Goal: Task Accomplishment & Management: Complete application form

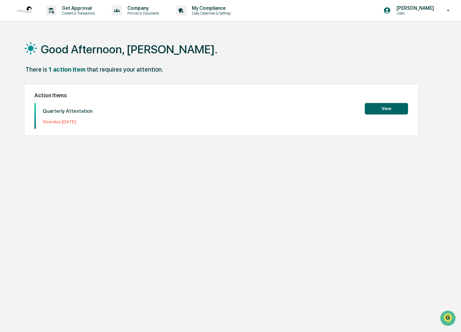
click at [385, 107] on button "View" at bounding box center [386, 108] width 43 height 11
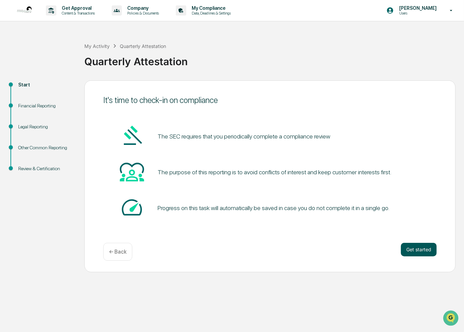
click at [428, 251] on button "Get started" at bounding box center [419, 250] width 36 height 14
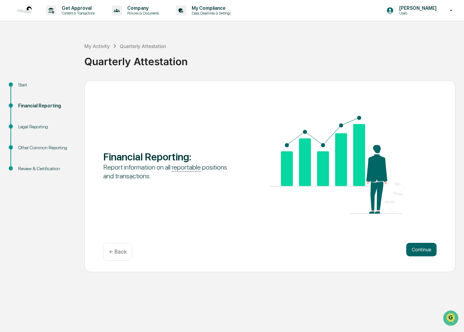
click at [418, 240] on div "Financial Reporting : Report information on all reportable positions and transa…" at bounding box center [269, 176] width 371 height 192
click at [417, 245] on button "Continue" at bounding box center [421, 250] width 30 height 14
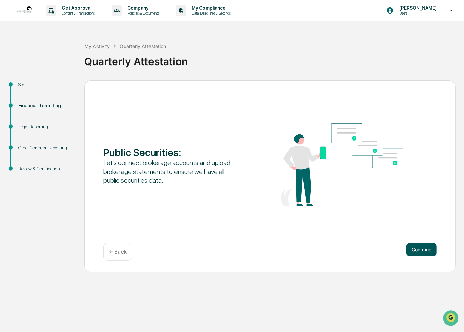
click at [434, 249] on button "Continue" at bounding box center [421, 250] width 30 height 14
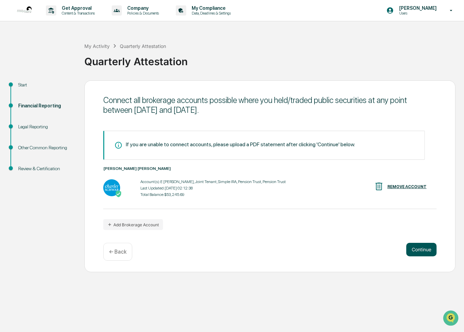
click at [427, 248] on button "Continue" at bounding box center [421, 250] width 30 height 14
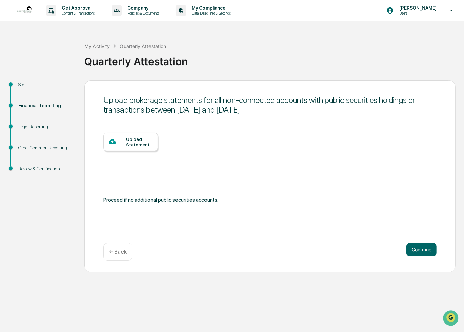
click at [134, 139] on div "Upload Statement" at bounding box center [139, 141] width 27 height 11
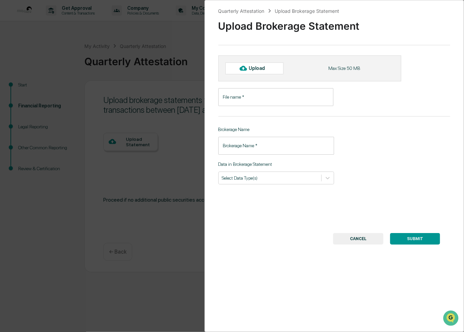
click at [271, 65] on div "Upload" at bounding box center [255, 67] width 58 height 11
type input "**********"
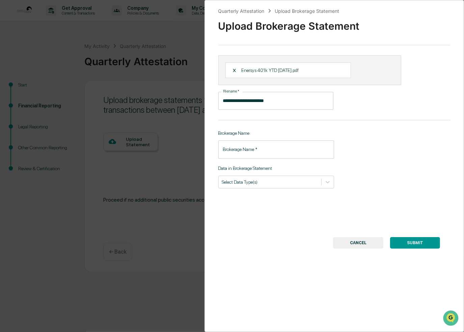
click at [263, 153] on input "Brokerage Name   *" at bounding box center [276, 149] width 116 height 18
type input "*******"
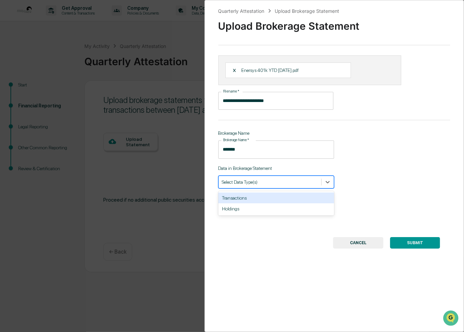
click at [278, 181] on div at bounding box center [270, 182] width 96 height 6
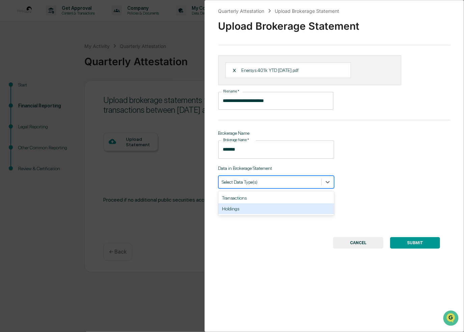
click at [243, 207] on div "Holdings" at bounding box center [276, 208] width 116 height 11
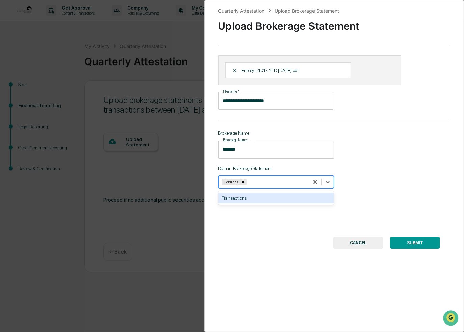
click at [246, 197] on div "Transactions" at bounding box center [276, 197] width 116 height 11
click at [424, 244] on button "SUBMIT" at bounding box center [415, 242] width 50 height 11
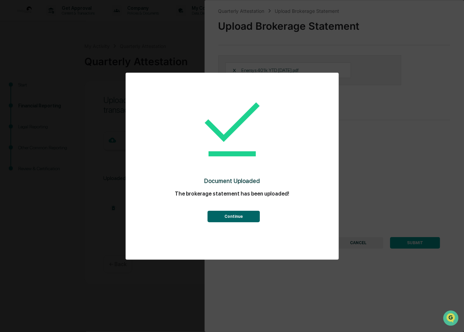
click at [230, 212] on button "Continue" at bounding box center [234, 216] width 52 height 11
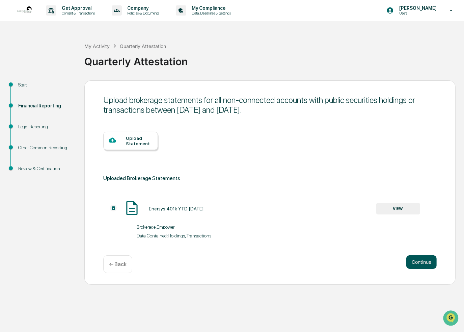
click at [413, 256] on button "Continue" at bounding box center [421, 262] width 30 height 14
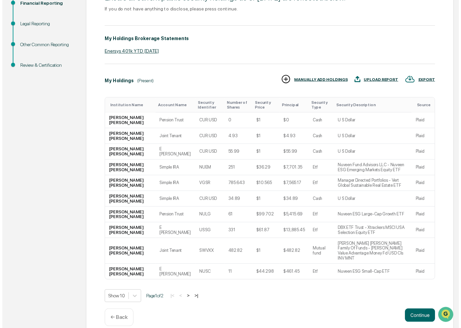
scroll to position [103, 0]
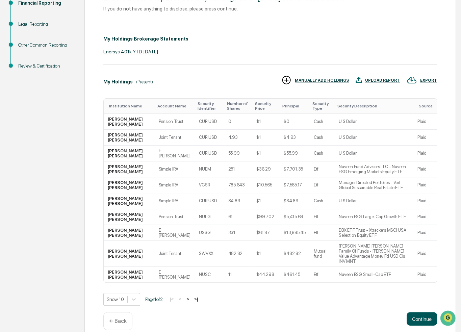
click at [421, 312] on button "Continue" at bounding box center [421, 319] width 30 height 14
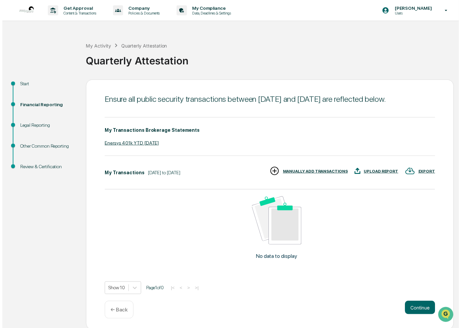
scroll to position [11, 0]
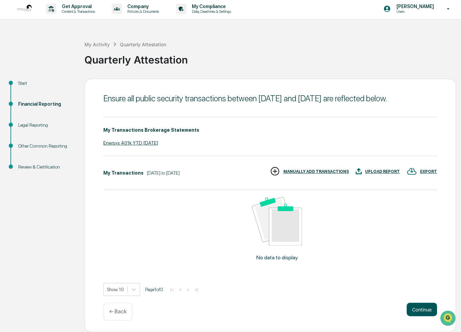
click at [417, 308] on button "Continue" at bounding box center [421, 309] width 30 height 14
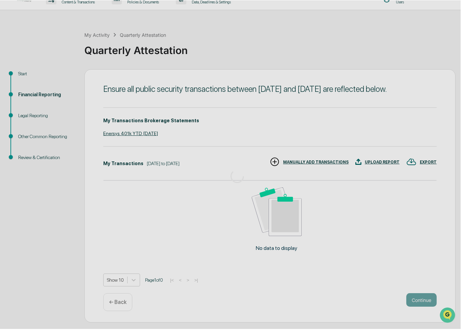
scroll to position [0, 0]
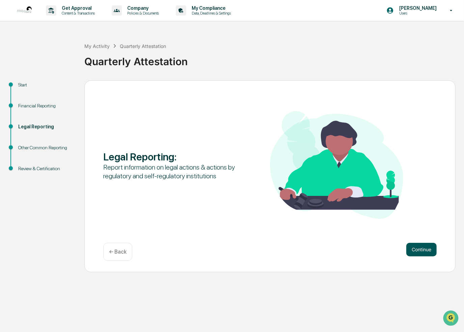
click at [417, 245] on button "Continue" at bounding box center [421, 250] width 30 height 14
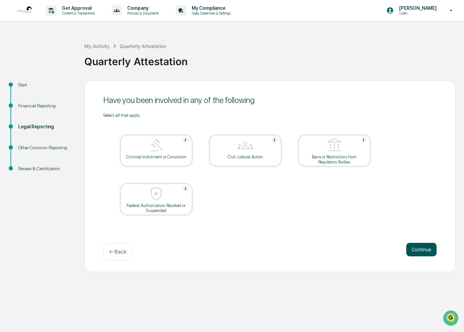
click at [424, 249] on button "Continue" at bounding box center [421, 250] width 30 height 14
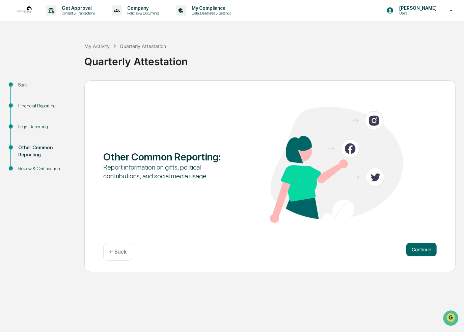
click at [424, 249] on button "Continue" at bounding box center [421, 250] width 30 height 14
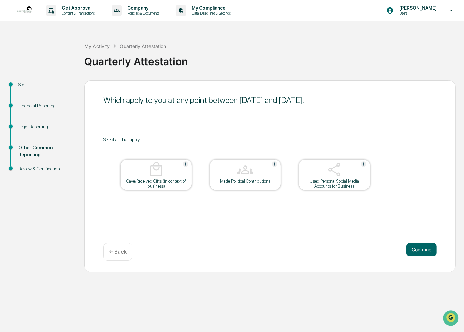
click at [424, 249] on button "Continue" at bounding box center [421, 250] width 30 height 14
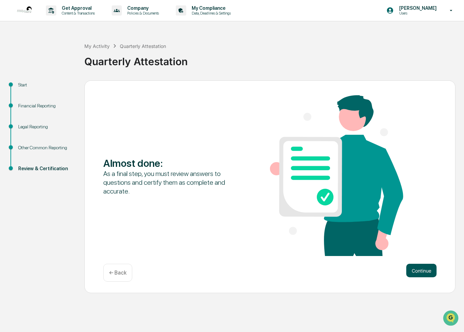
click at [422, 266] on button "Continue" at bounding box center [421, 271] width 30 height 14
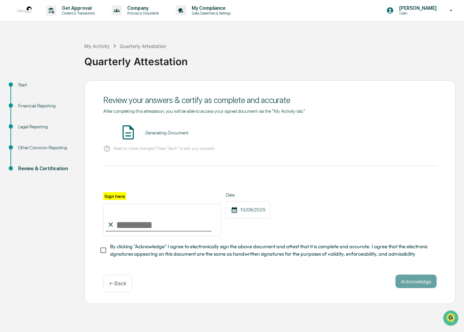
click at [116, 227] on input "Sign here" at bounding box center [162, 220] width 118 height 32
type input "**********"
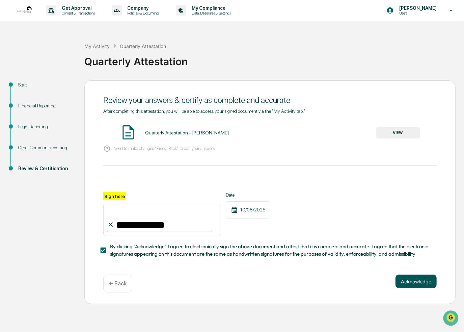
click at [406, 284] on button "Acknowledge" at bounding box center [416, 281] width 41 height 14
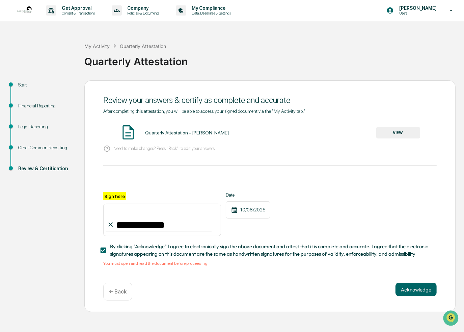
click at [130, 124] on img at bounding box center [128, 132] width 17 height 17
click at [129, 133] on img at bounding box center [128, 132] width 17 height 17
click at [405, 129] on button "VIEW" at bounding box center [398, 132] width 44 height 11
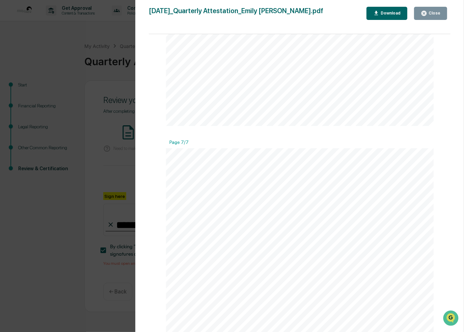
scroll to position [2472, 0]
click at [439, 13] on div "Close" at bounding box center [433, 13] width 13 height 5
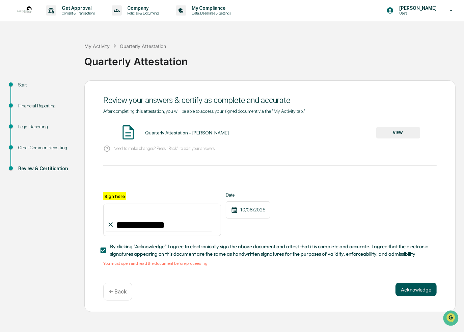
click at [416, 291] on button "Acknowledge" at bounding box center [416, 290] width 41 height 14
